Goal: Find specific page/section: Find specific page/section

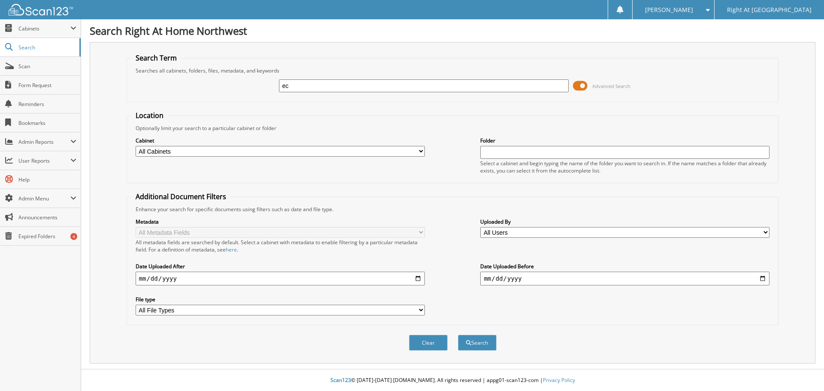
type input "e"
type input "becker"
click at [458, 335] on button "Search" at bounding box center [477, 343] width 39 height 16
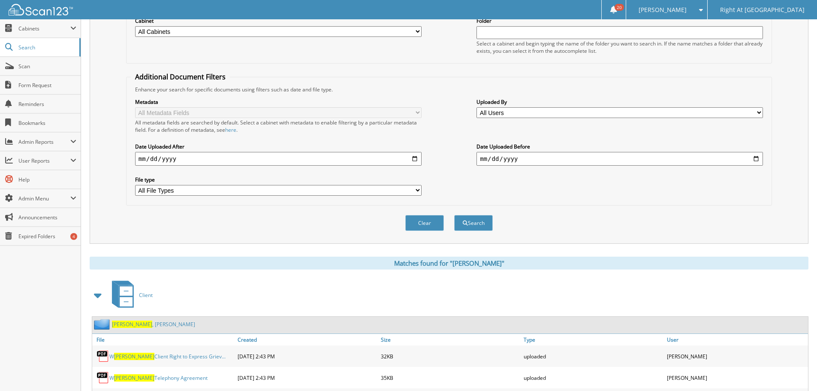
scroll to position [172, 0]
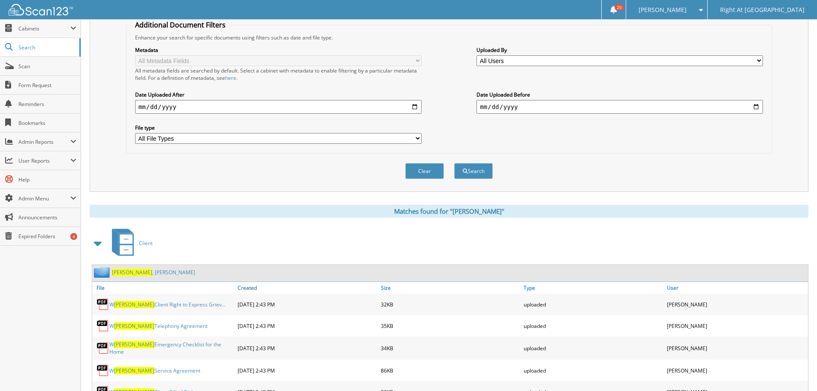
click at [141, 275] on link "[PERSON_NAME]" at bounding box center [153, 272] width 83 height 7
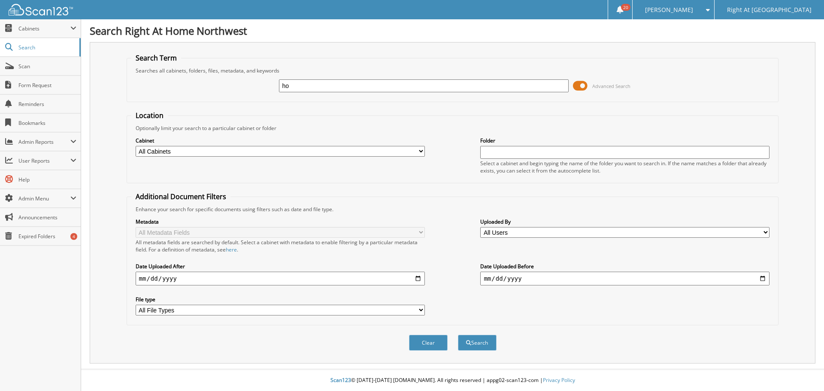
type input "h"
type input "kamphouse"
click at [458, 335] on button "Search" at bounding box center [477, 343] width 39 height 16
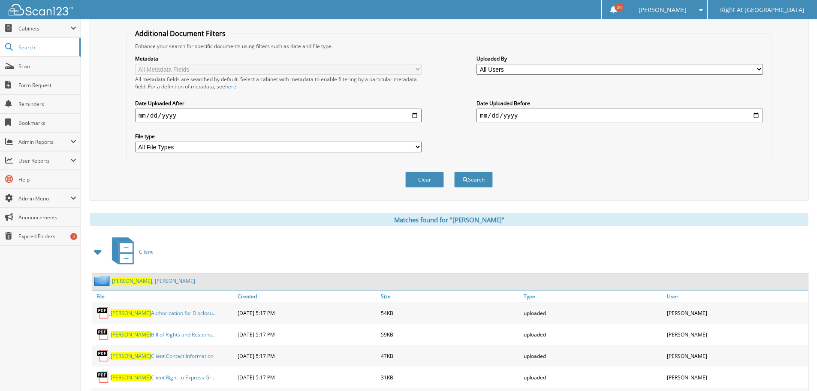
scroll to position [172, 0]
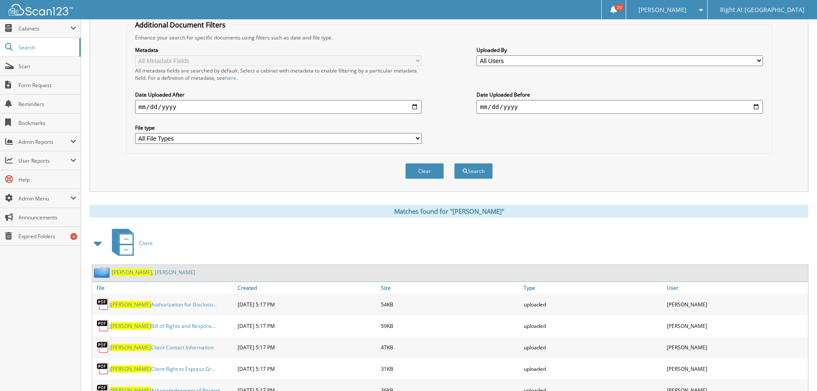
click at [130, 275] on span "Kamphouse" at bounding box center [132, 272] width 40 height 7
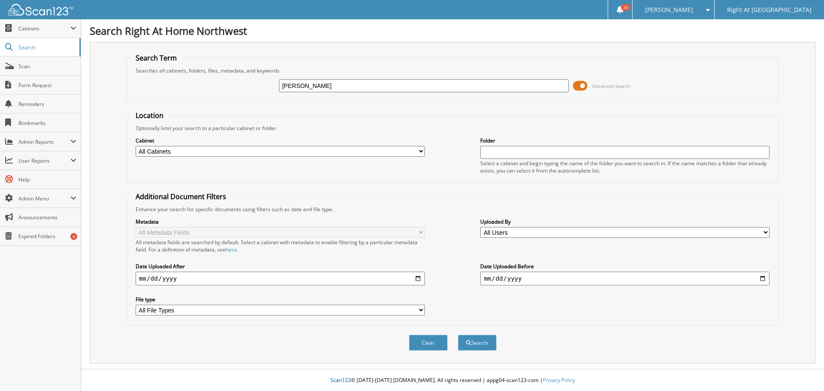
type input "edwards"
click at [458, 335] on button "Search" at bounding box center [477, 343] width 39 height 16
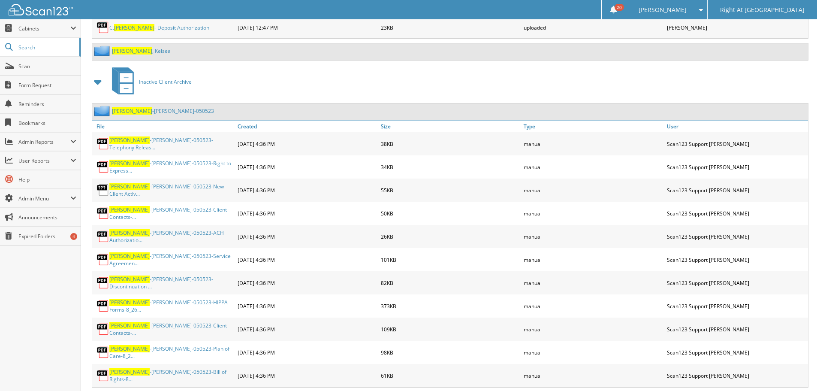
scroll to position [2218, 0]
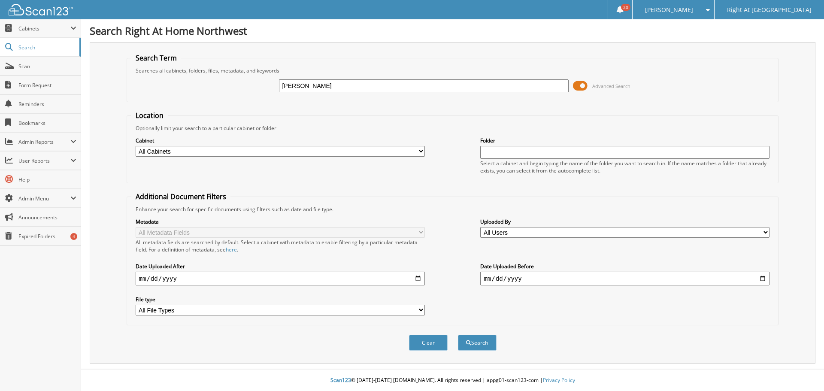
type input "[PERSON_NAME]"
click at [458, 335] on button "Search" at bounding box center [477, 343] width 39 height 16
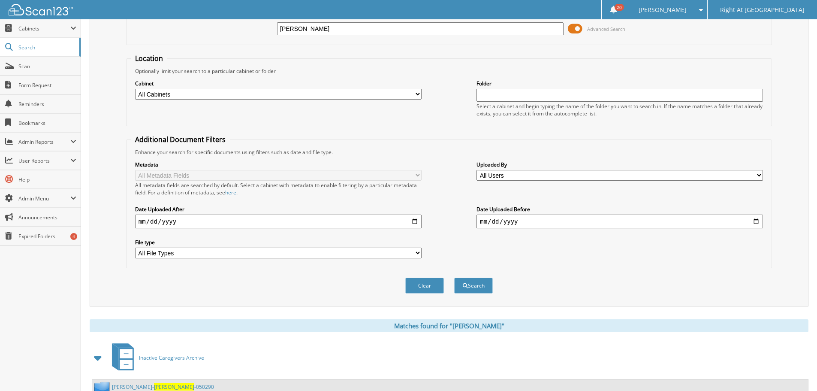
scroll to position [172, 0]
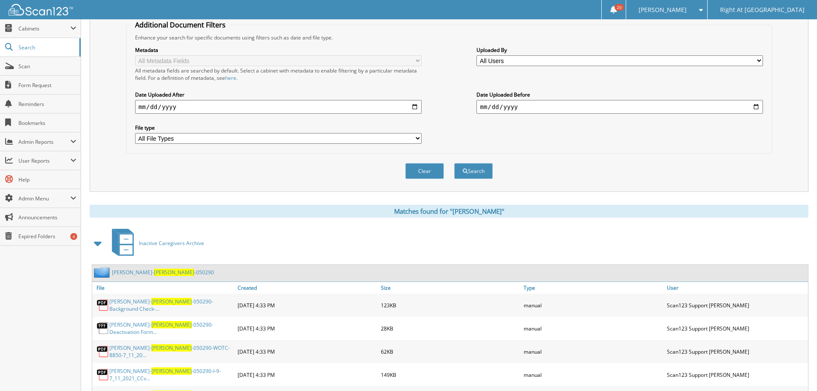
click at [98, 245] on span at bounding box center [98, 242] width 12 height 15
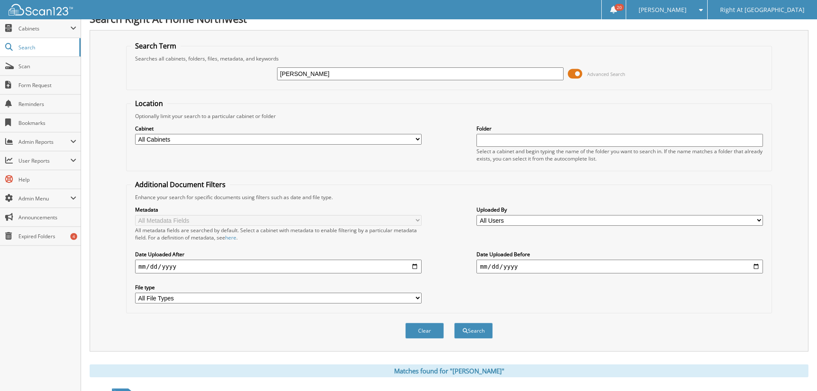
scroll to position [0, 0]
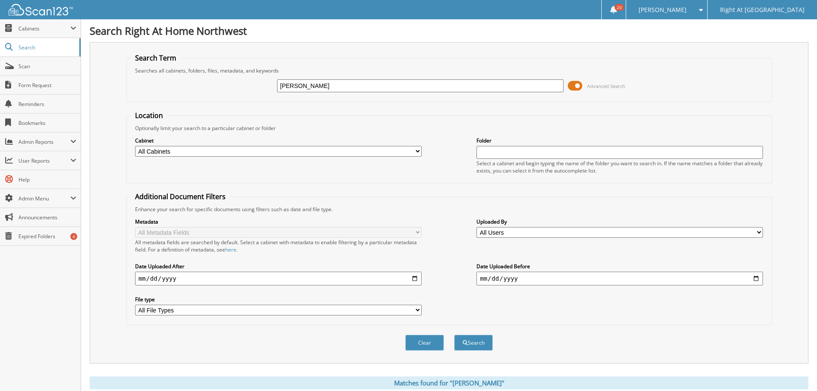
drag, startPoint x: 264, startPoint y: 88, endPoint x: 215, endPoint y: 96, distance: 49.6
click at [231, 95] on div "[PERSON_NAME] Advanced Search" at bounding box center [449, 85] width 637 height 23
type input "[PERSON_NAME]"
click at [454, 335] on button "Search" at bounding box center [473, 343] width 39 height 16
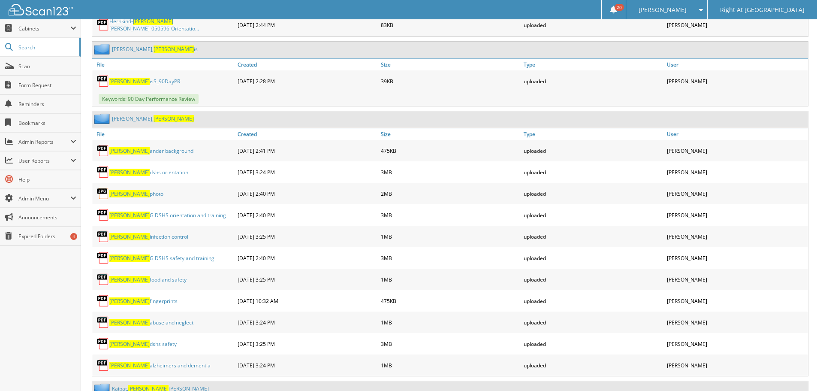
scroll to position [1158, 0]
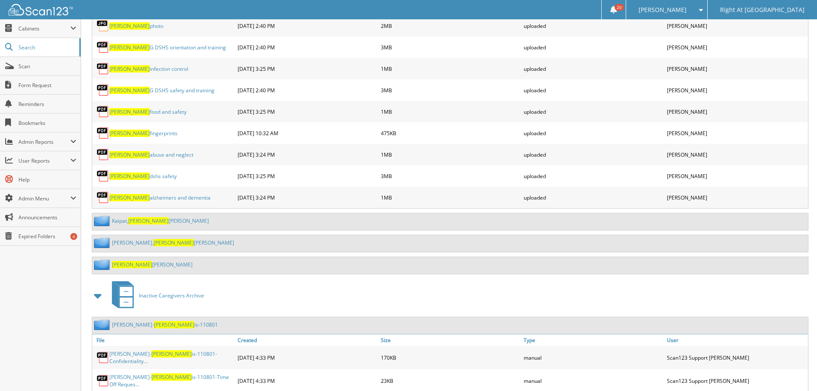
click at [130, 239] on link "[PERSON_NAME]" at bounding box center [173, 242] width 122 height 7
